Goal: Use online tool/utility: Utilize a website feature to perform a specific function

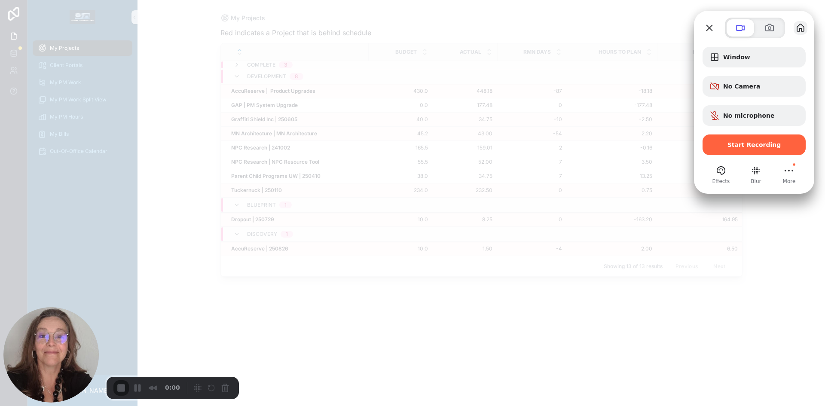
click at [799, 27] on button "My library" at bounding box center [800, 28] width 14 height 14
click at [708, 27] on button "Close" at bounding box center [709, 28] width 14 height 14
click at [761, 87] on span "No Camera" at bounding box center [761, 86] width 76 height 7
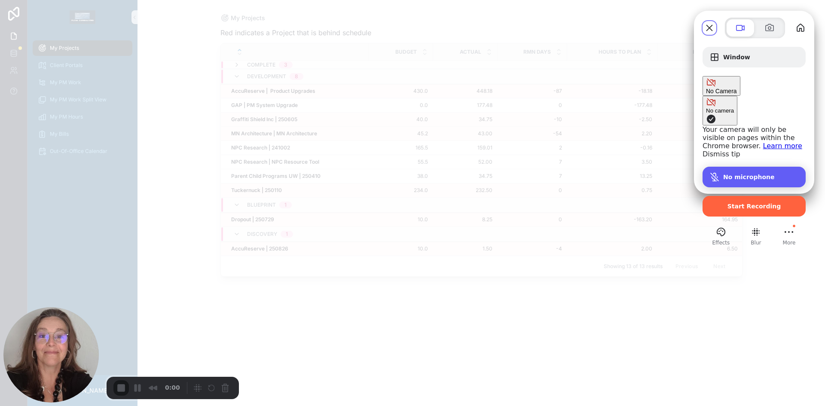
click at [728, 174] on span "No microphone" at bounding box center [749, 177] width 52 height 7
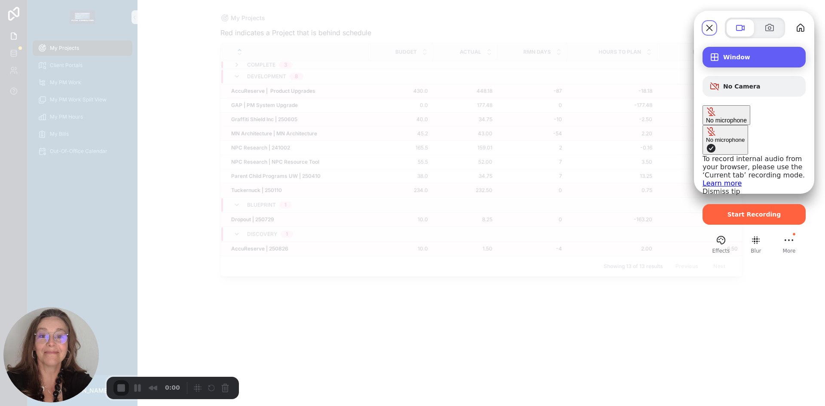
click at [746, 63] on div "Window" at bounding box center [753, 57] width 103 height 21
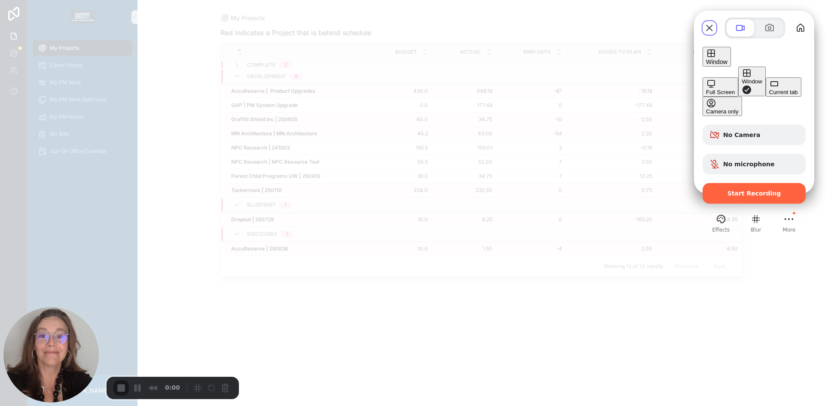
click at [769, 95] on div "Current tab" at bounding box center [783, 92] width 29 height 6
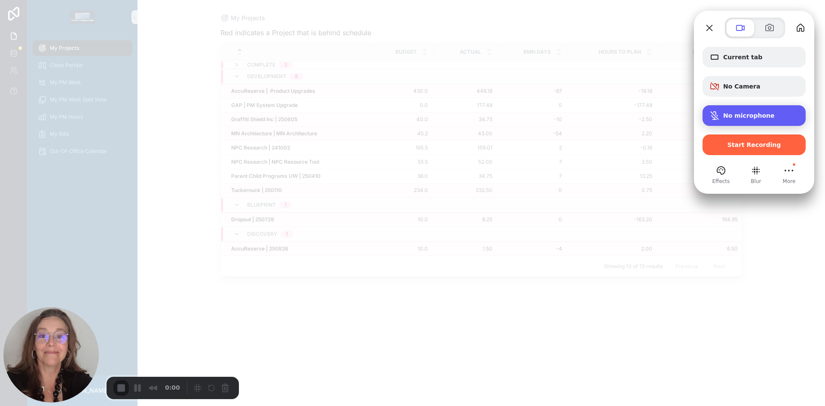
click at [744, 116] on span "No microphone" at bounding box center [749, 115] width 52 height 7
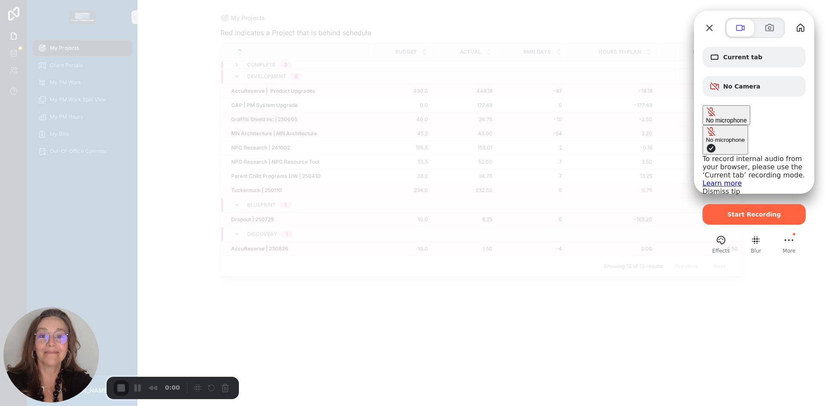
click at [706, 143] on span "Microphone options" at bounding box center [711, 148] width 10 height 10
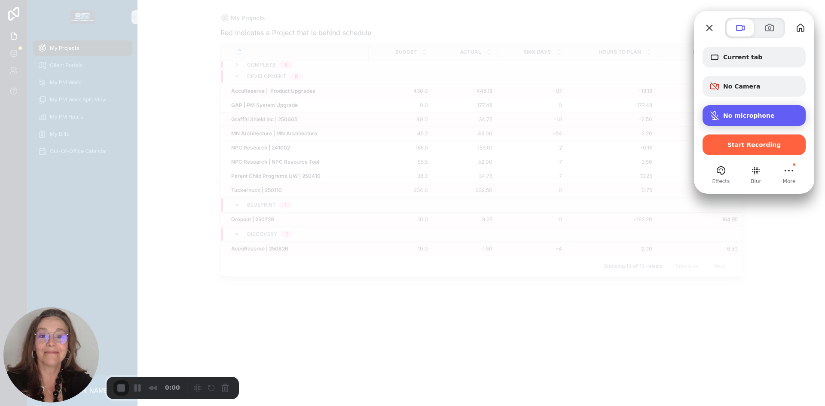
click at [731, 118] on span "No microphone" at bounding box center [749, 115] width 52 height 7
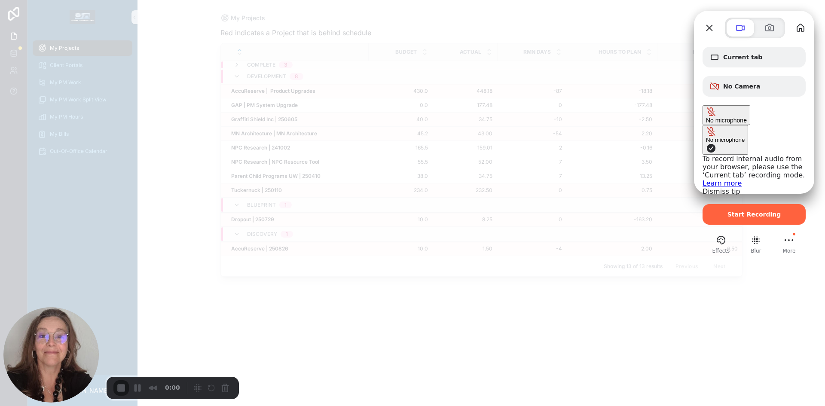
click at [702, 179] on link "Learn more" at bounding box center [721, 183] width 39 height 8
click at [706, 25] on button "Close" at bounding box center [709, 28] width 14 height 14
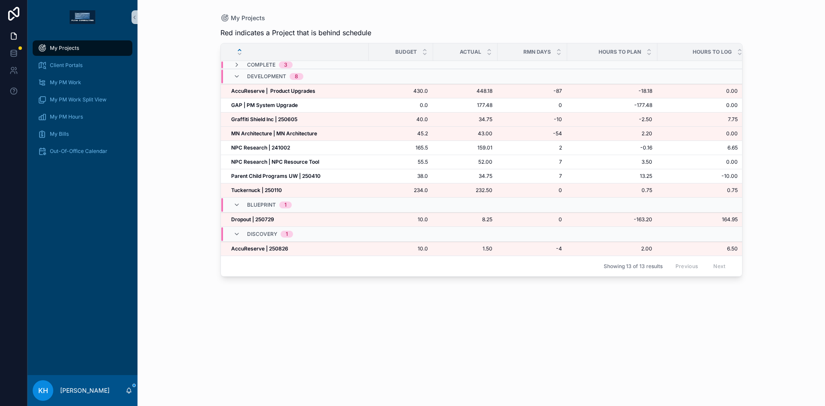
click at [630, 10] on div "My Projects Red indicates a Project that is behind schedule Budget Actual RMN D…" at bounding box center [481, 198] width 549 height 396
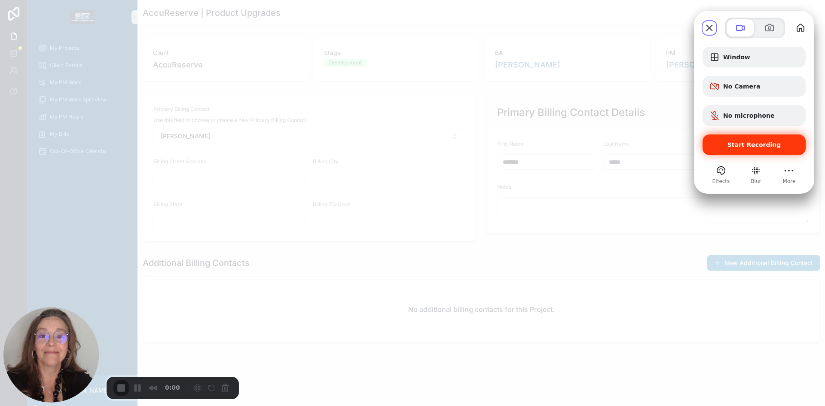
click at [767, 149] on div "Start Recording" at bounding box center [753, 144] width 103 height 21
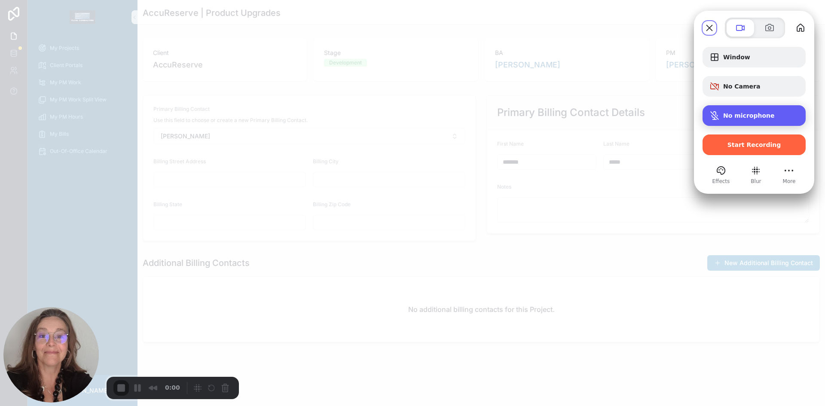
click at [746, 115] on span "No microphone" at bounding box center [749, 115] width 52 height 7
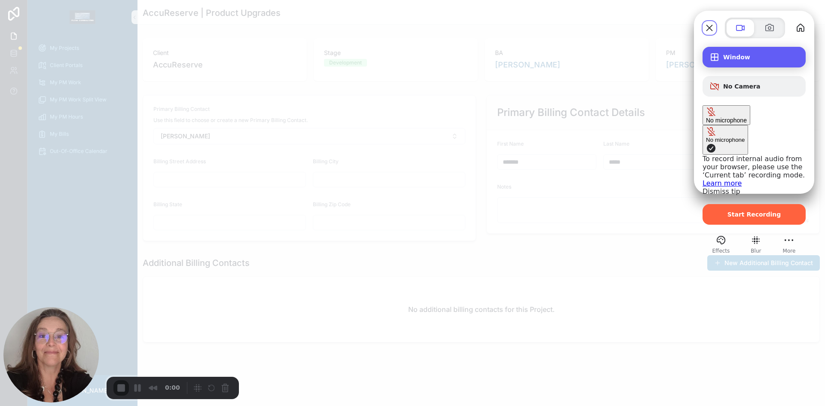
click at [719, 58] on div "Recording options" at bounding box center [716, 57] width 14 height 10
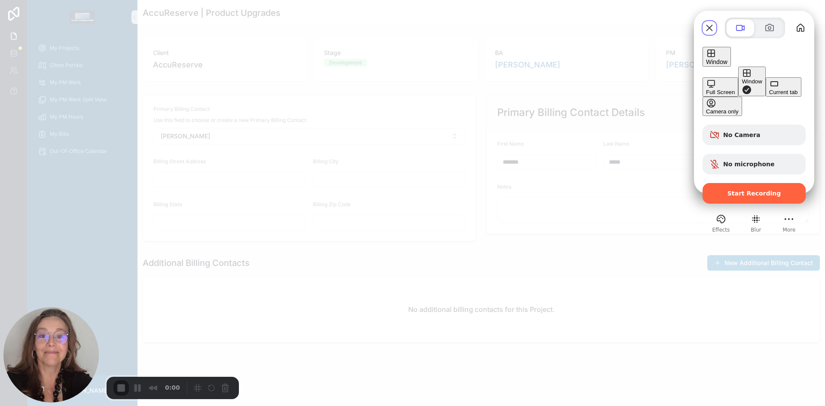
click at [702, 77] on button "Full Screen" at bounding box center [720, 86] width 36 height 19
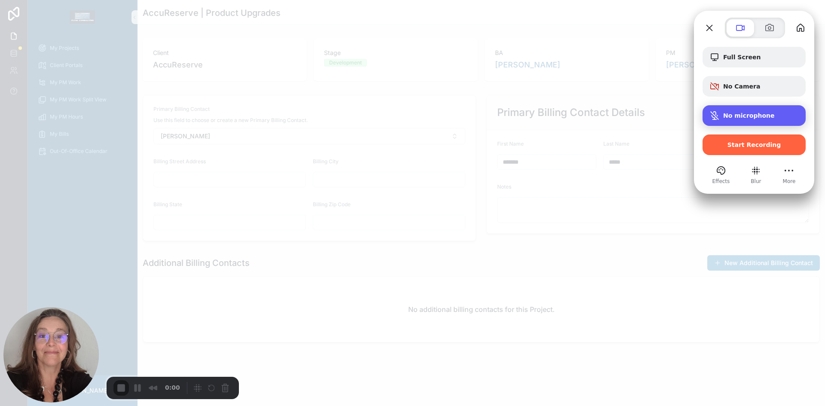
click at [732, 116] on span "No microphone" at bounding box center [749, 115] width 52 height 7
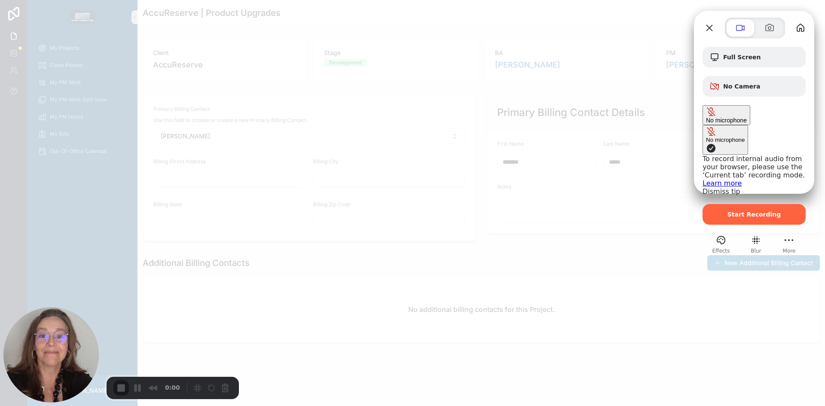
click at [732, 117] on span "No microphone" at bounding box center [726, 120] width 41 height 7
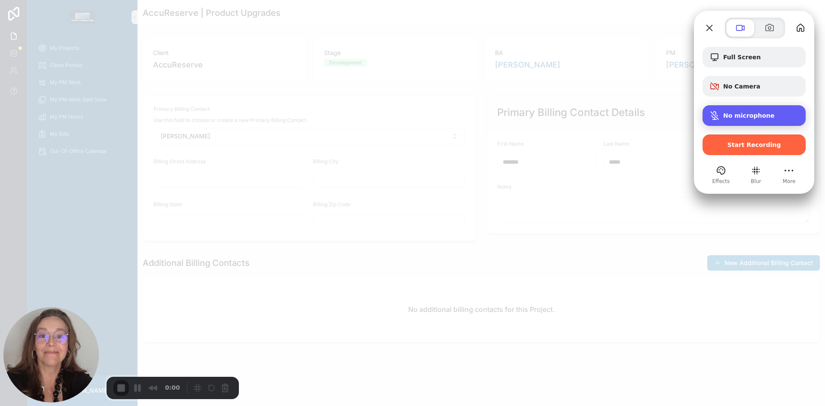
click at [732, 116] on span "No microphone" at bounding box center [749, 115] width 52 height 7
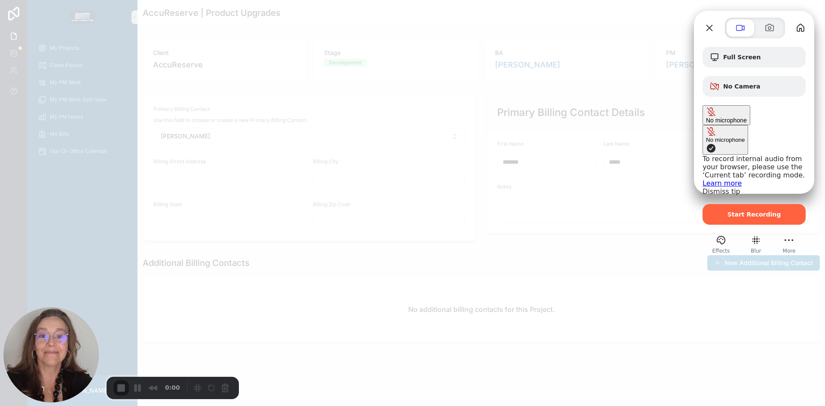
click at [706, 126] on span "Microphone options" at bounding box center [711, 131] width 10 height 10
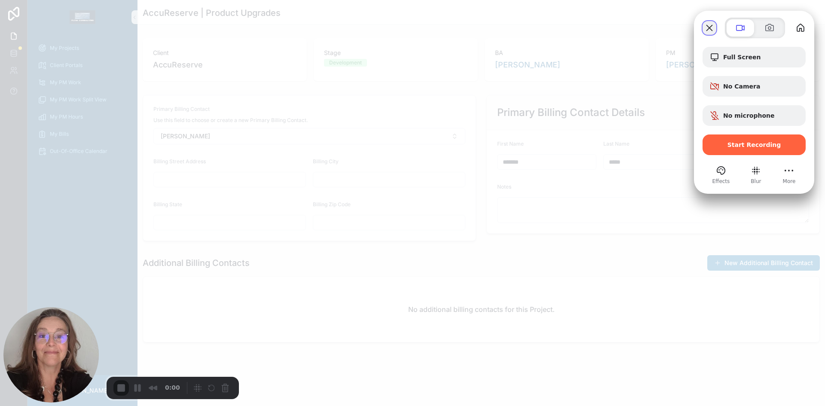
click at [711, 27] on button "Close" at bounding box center [709, 28] width 14 height 14
